Goal: Navigation & Orientation: Find specific page/section

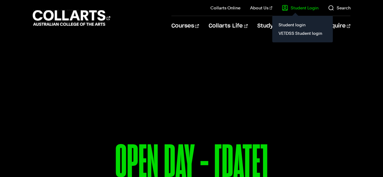
click at [310, 11] on il "Student Login Student login VETDSS Student login" at bounding box center [295, 8] width 46 height 16
click at [302, 28] on link "Student login" at bounding box center [302, 25] width 51 height 8
click at [295, 26] on link "Student login" at bounding box center [302, 25] width 51 height 8
click at [293, 34] on link "VETDSS Student login" at bounding box center [302, 33] width 51 height 8
